Goal: Task Accomplishment & Management: Use online tool/utility

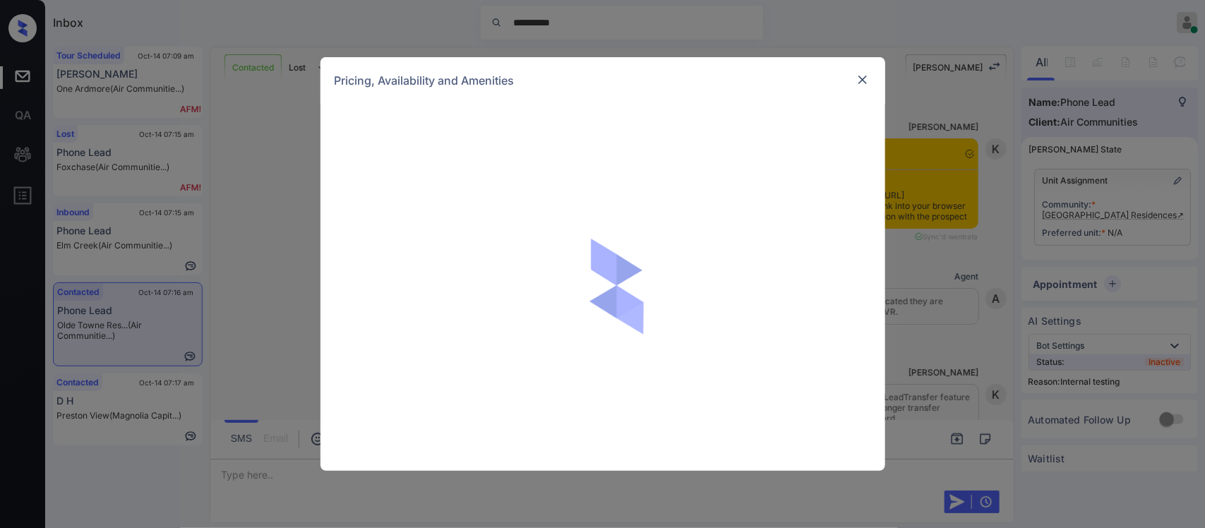
scroll to position [1184, 0]
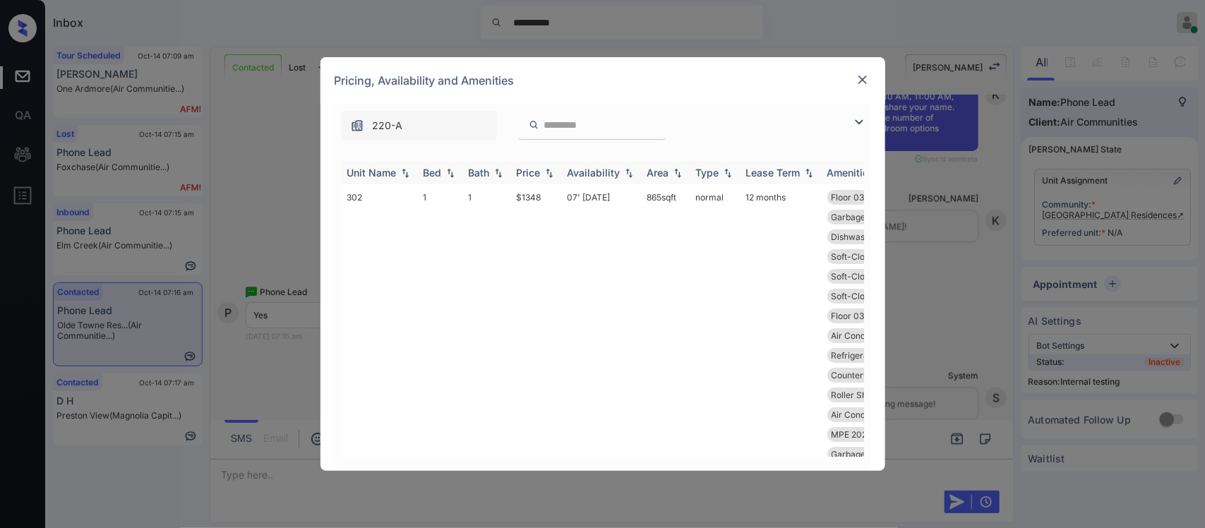
click at [547, 171] on img at bounding box center [549, 173] width 14 height 10
click at [552, 175] on img at bounding box center [549, 173] width 14 height 10
click at [552, 175] on img at bounding box center [549, 172] width 14 height 11
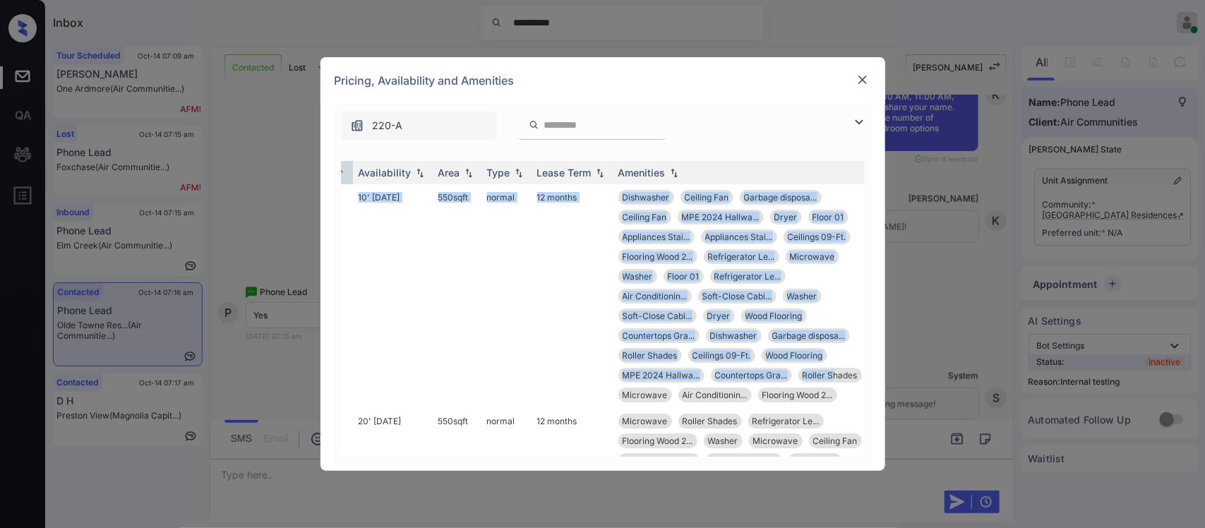
scroll to position [0, 227]
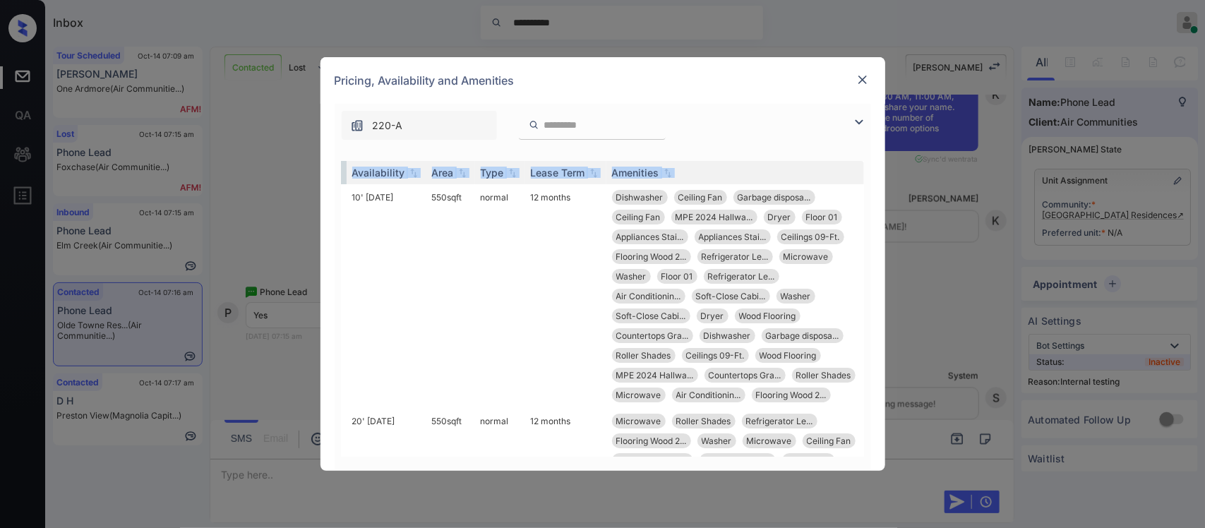
drag, startPoint x: 531, startPoint y: 241, endPoint x: 851, endPoint y: 397, distance: 356.0
click at [851, 397] on div "Unit Name Bed Bath Price Availability Area Type Lease Term Amenities 104 0 1 $1…" at bounding box center [603, 309] width 522 height 296
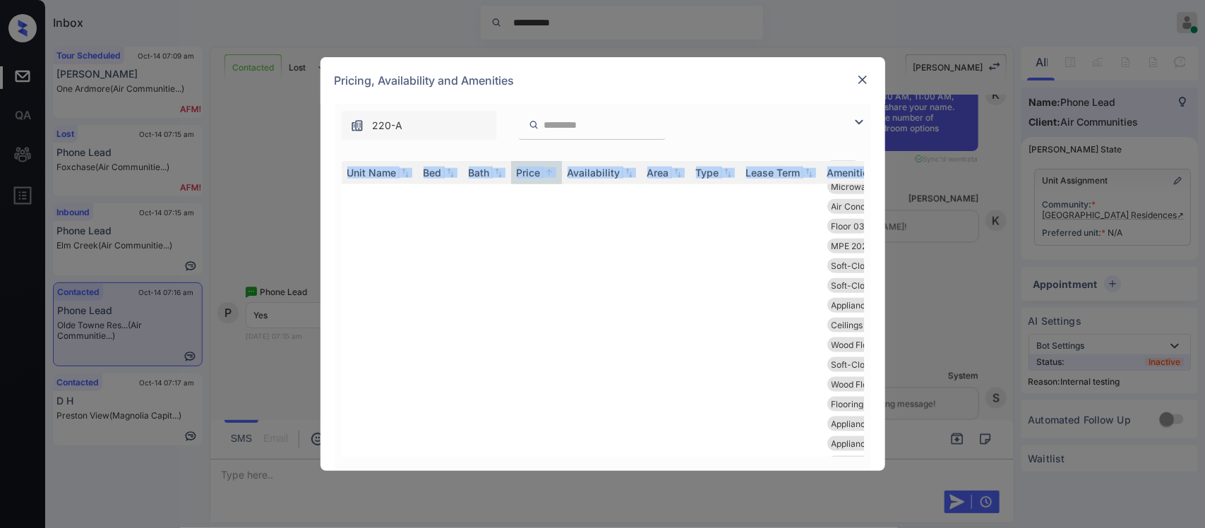
scroll to position [494, 0]
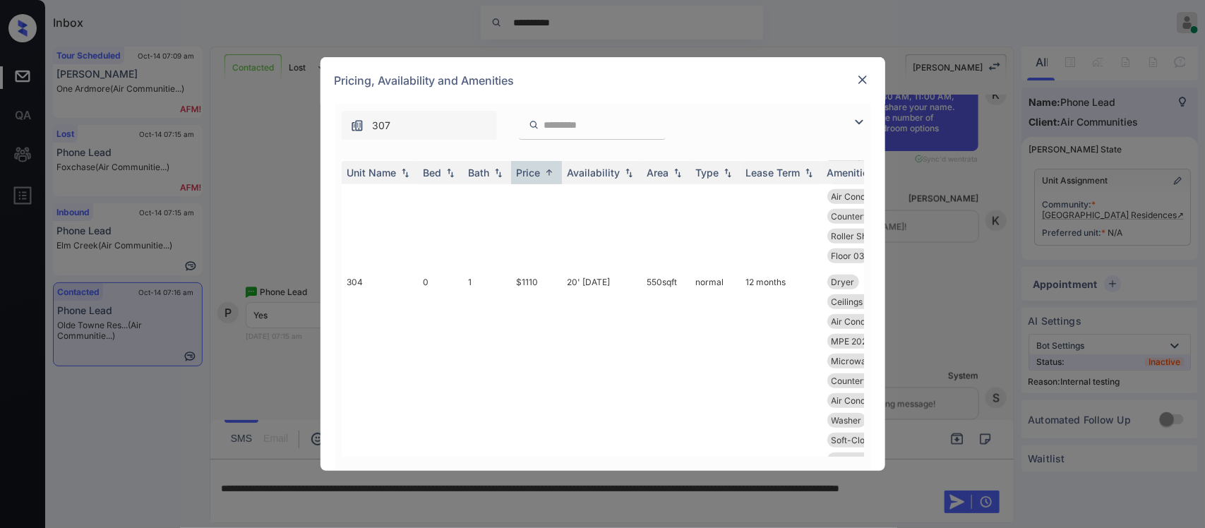
scroll to position [353, 0]
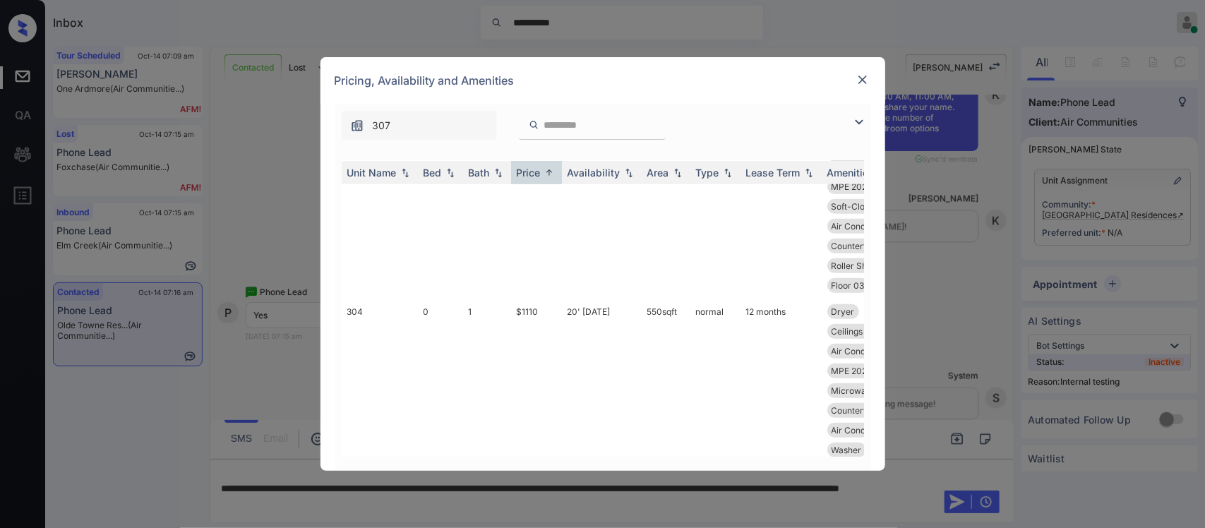
click at [865, 80] on img at bounding box center [862, 80] width 14 height 14
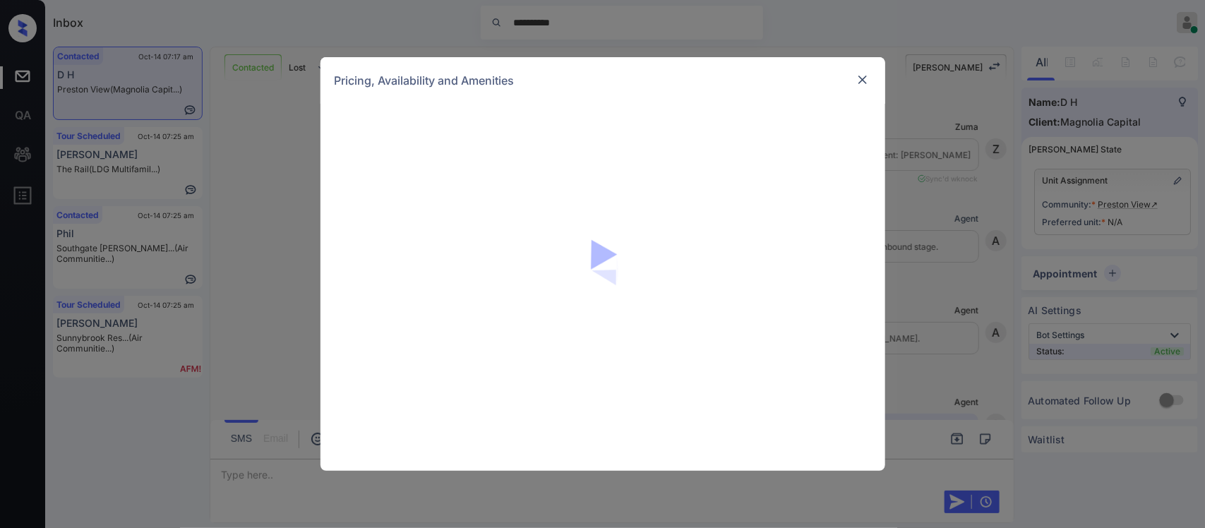
scroll to position [620, 0]
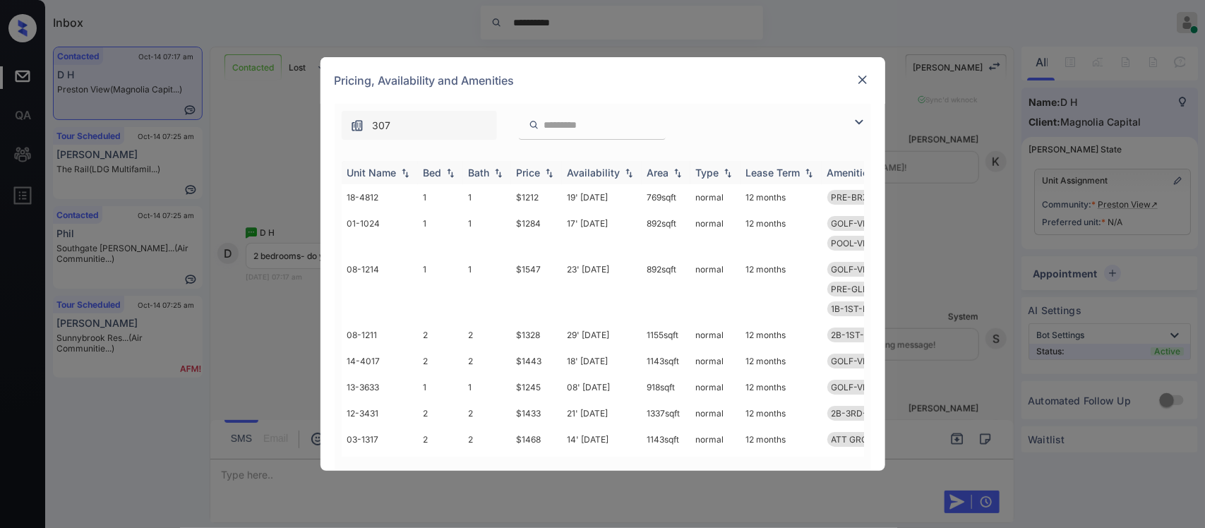
click at [552, 174] on img at bounding box center [549, 173] width 14 height 10
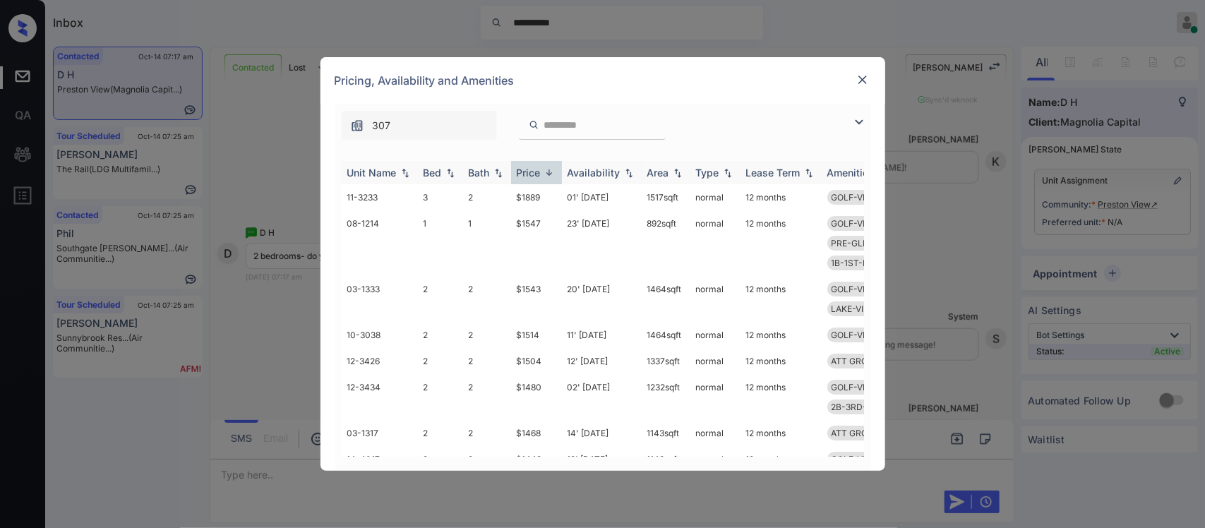
click at [552, 174] on img at bounding box center [549, 172] width 14 height 11
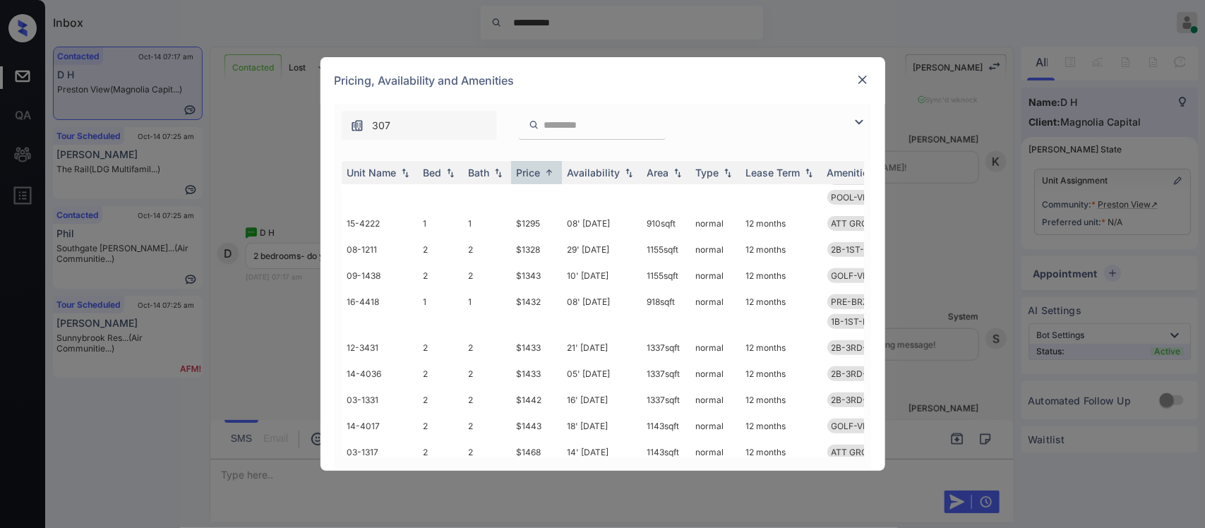
scroll to position [247, 0]
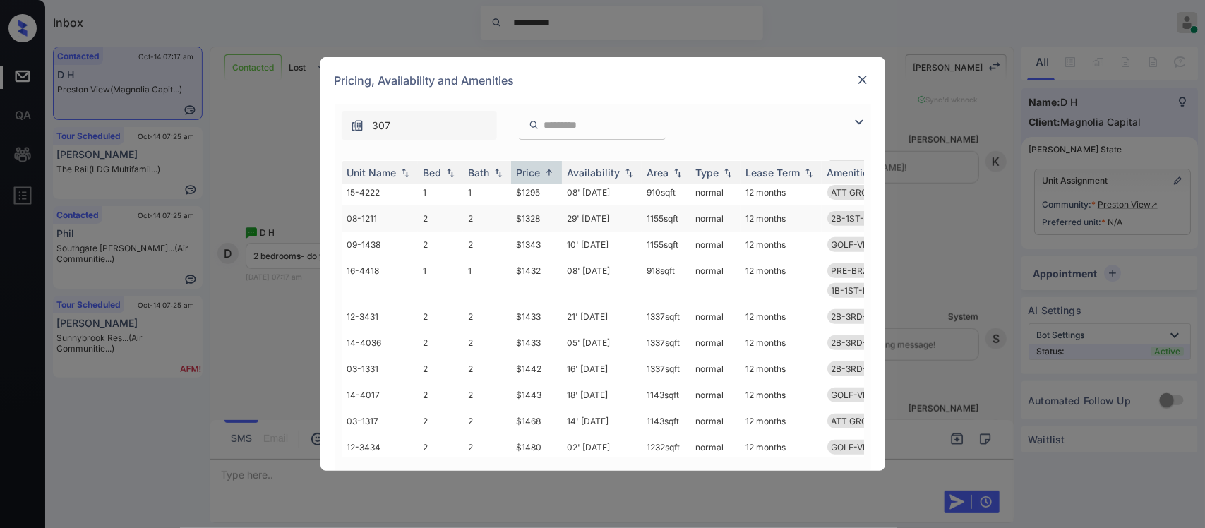
click at [501, 205] on td "2" at bounding box center [487, 218] width 48 height 26
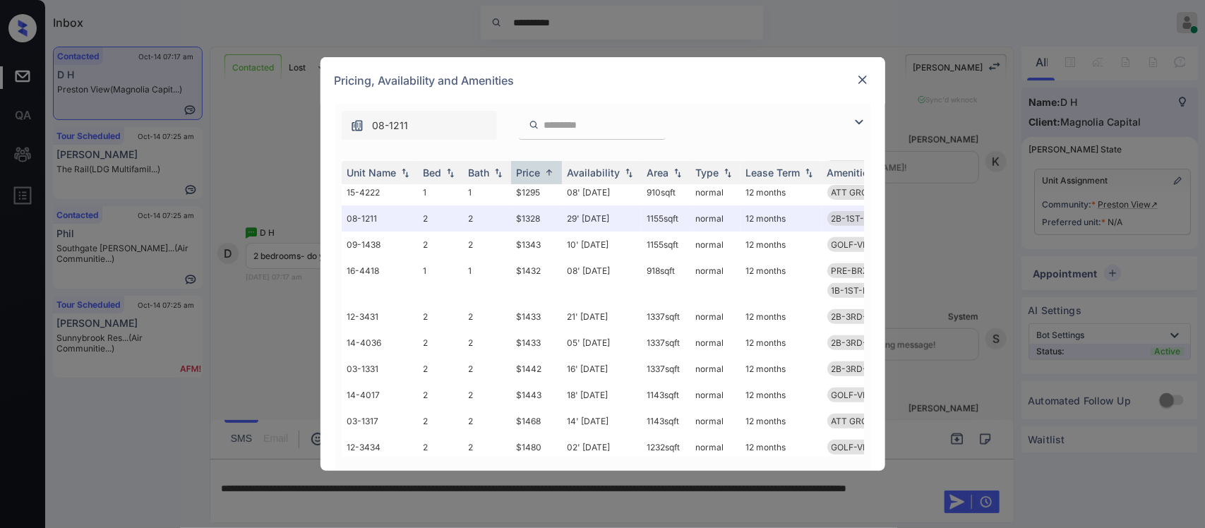
scroll to position [161, 0]
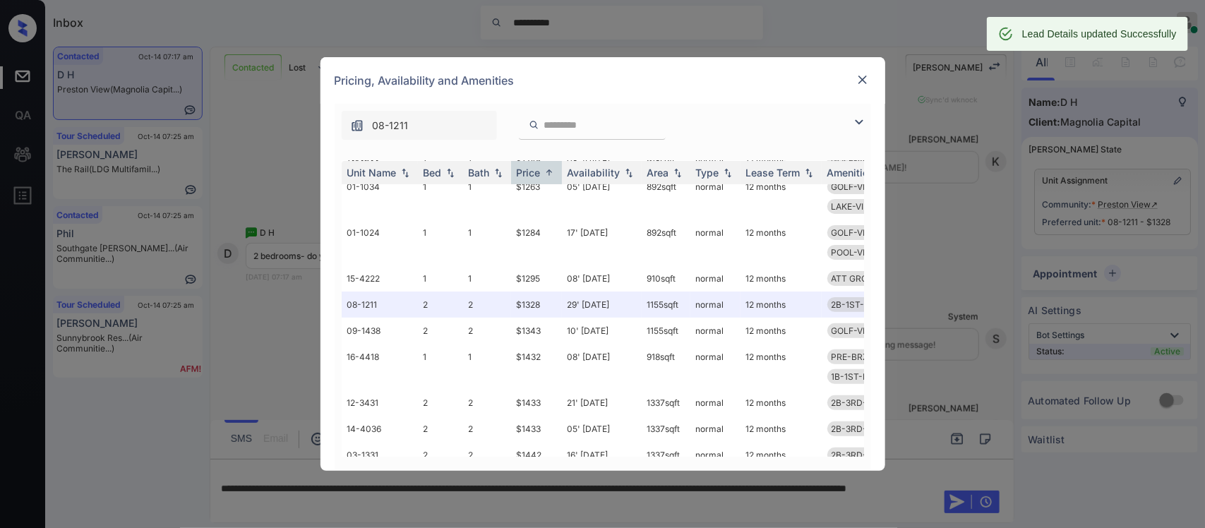
click at [859, 75] on img at bounding box center [862, 80] width 14 height 14
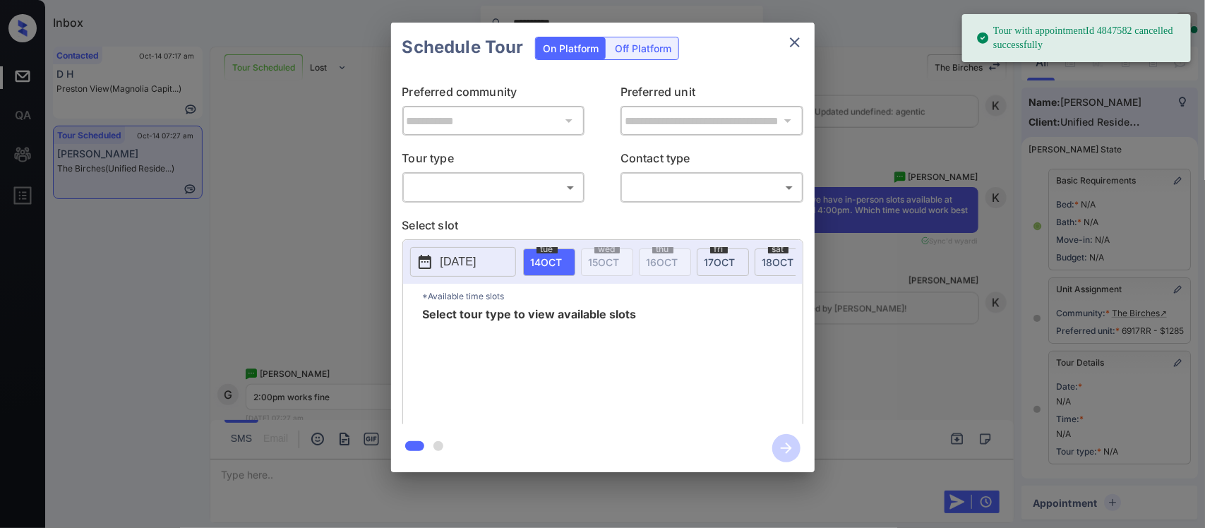
scroll to position [174, 0]
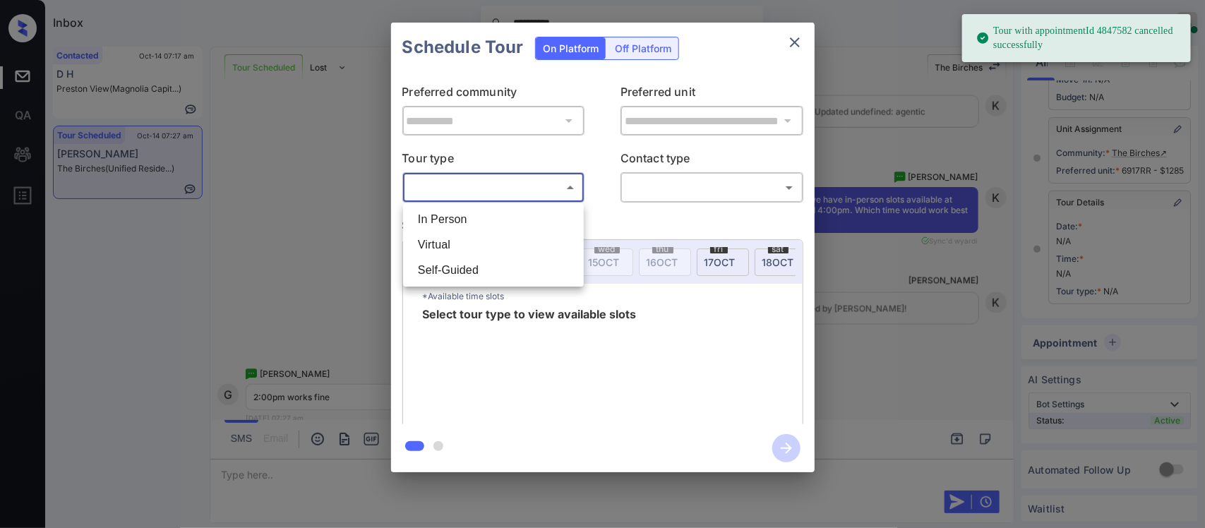
click at [548, 198] on body "**********" at bounding box center [602, 264] width 1205 height 528
click at [543, 217] on li "In Person" at bounding box center [493, 219] width 174 height 25
type input "********"
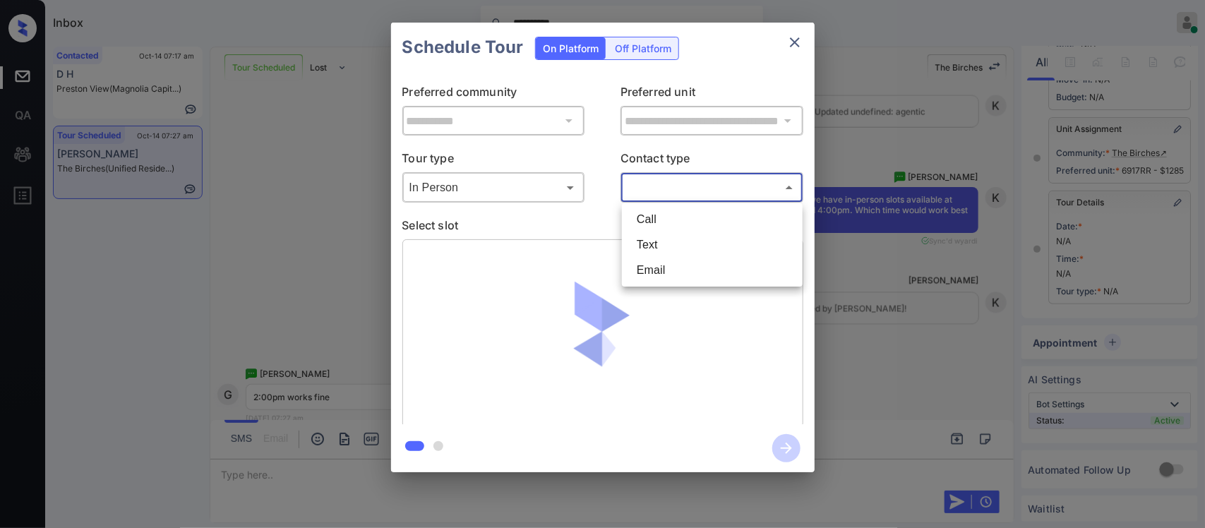
click at [715, 196] on body "**********" at bounding box center [602, 264] width 1205 height 528
click at [689, 247] on li "Text" at bounding box center [712, 244] width 174 height 25
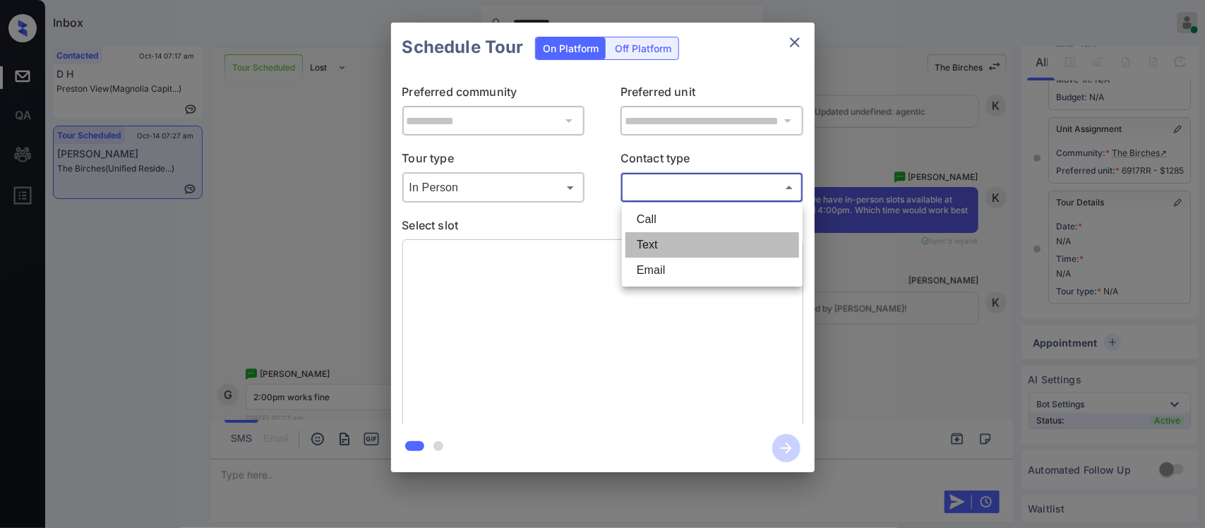
type input "****"
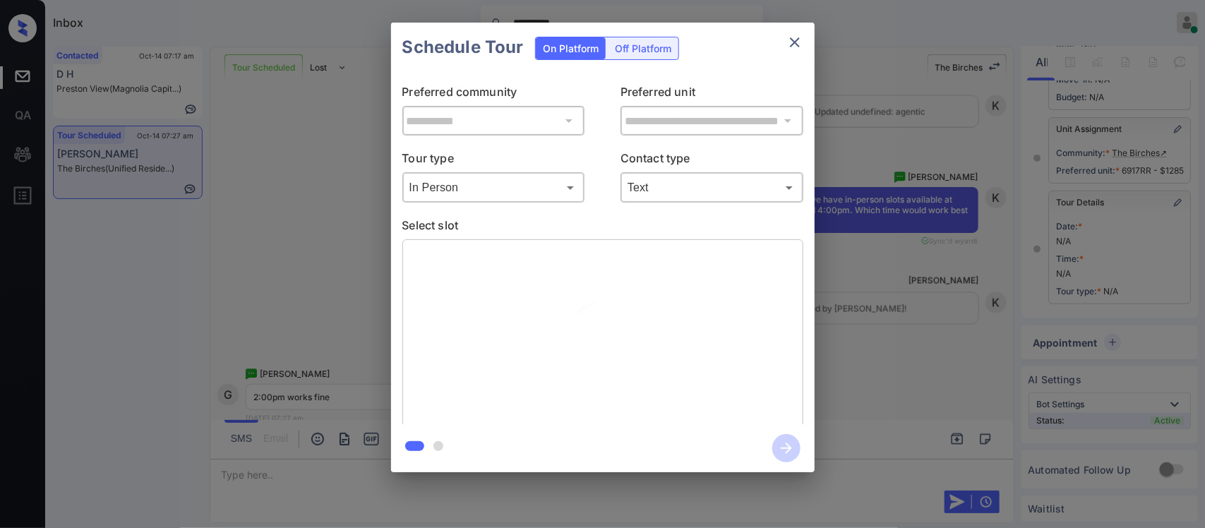
click at [710, 238] on p "Select slot" at bounding box center [602, 228] width 401 height 23
click at [918, 287] on div "**********" at bounding box center [602, 247] width 1205 height 495
